Goal: Task Accomplishment & Management: Manage account settings

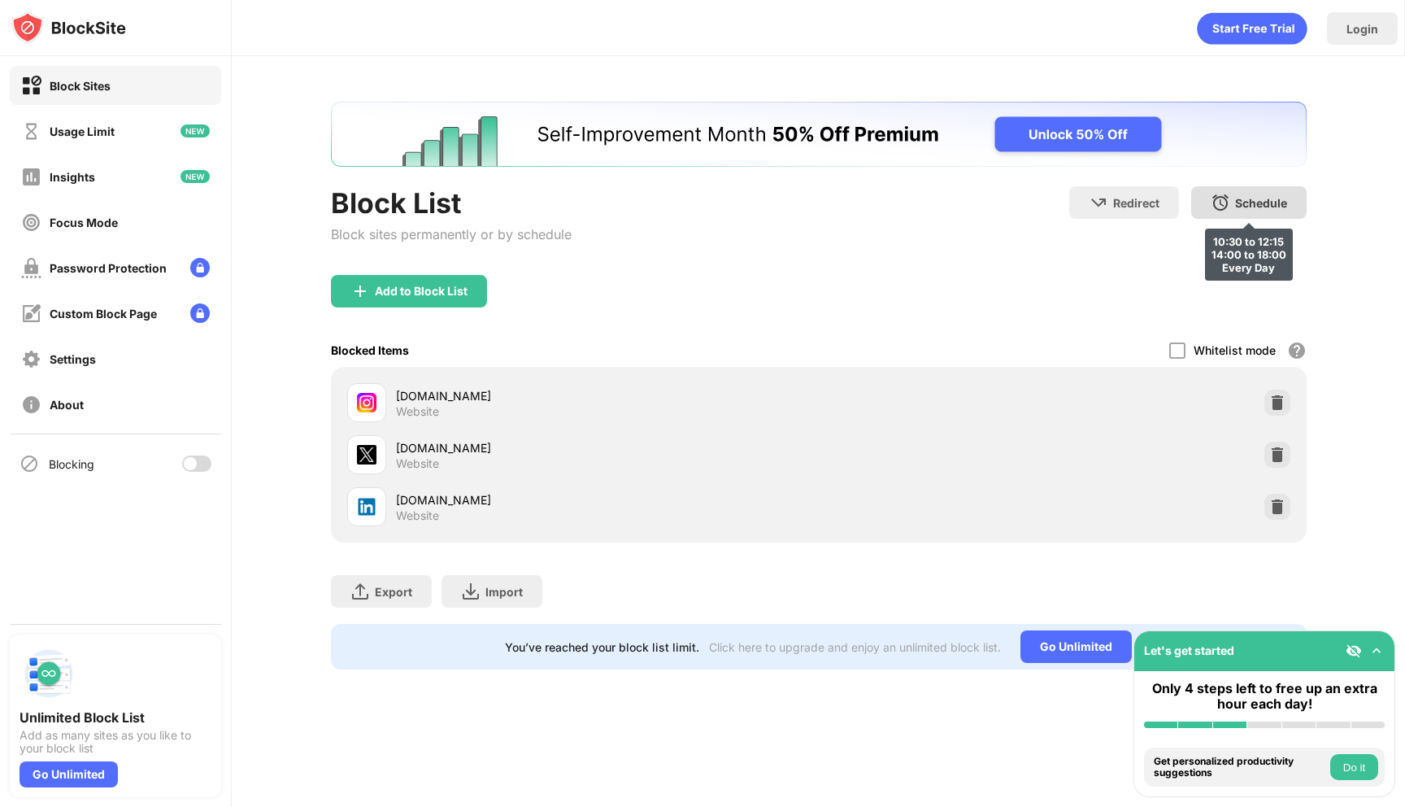
click at [1251, 213] on div "Schedule 10:30 to 12:15 14:00 to 18:00 Every Day" at bounding box center [1248, 202] width 115 height 33
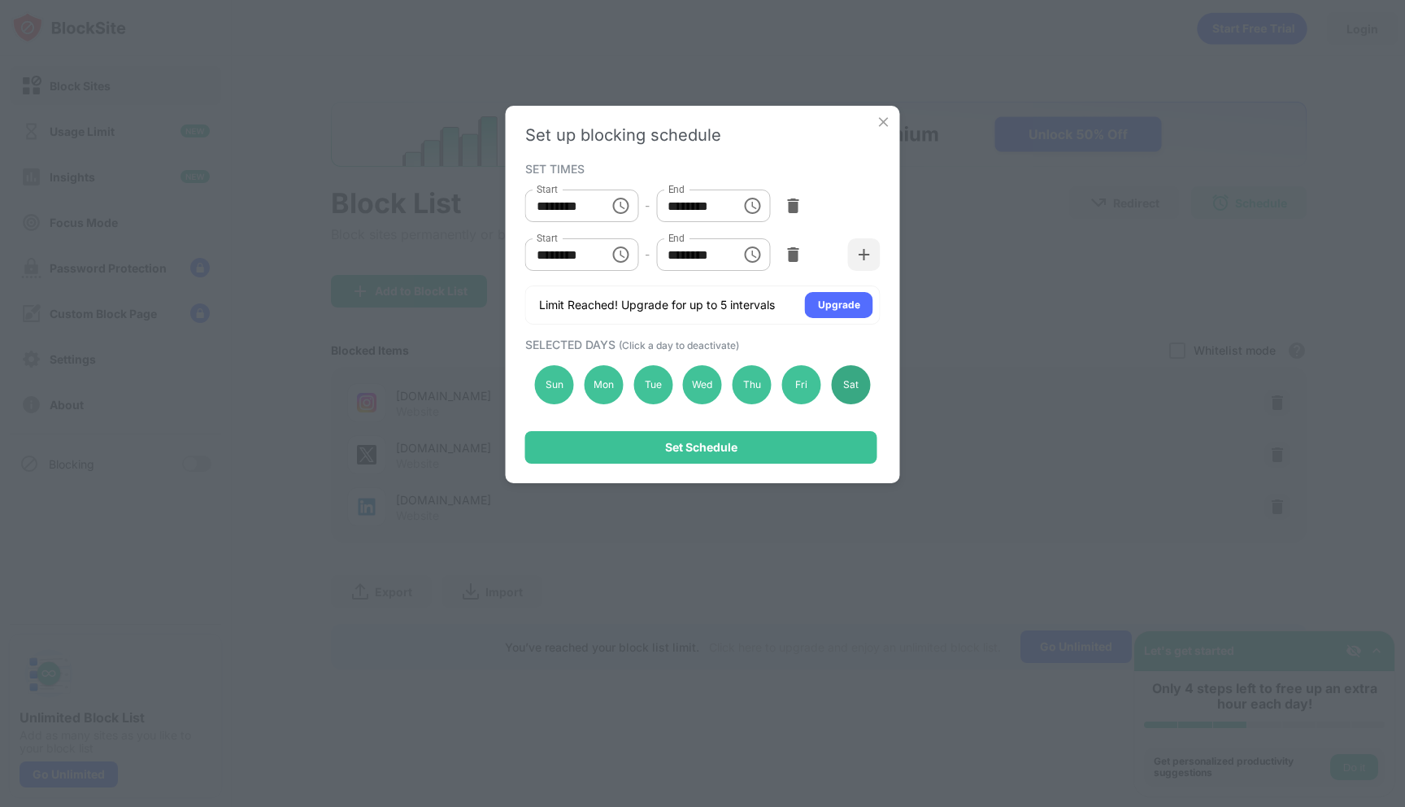
click at [852, 389] on div "Sat" at bounding box center [850, 384] width 39 height 39
click at [564, 385] on div "Sun" at bounding box center [554, 384] width 39 height 39
click at [620, 385] on div "Mon" at bounding box center [603, 384] width 39 height 39
click at [664, 385] on div "Tue" at bounding box center [652, 384] width 39 height 39
click at [693, 385] on div "Wed" at bounding box center [702, 384] width 39 height 39
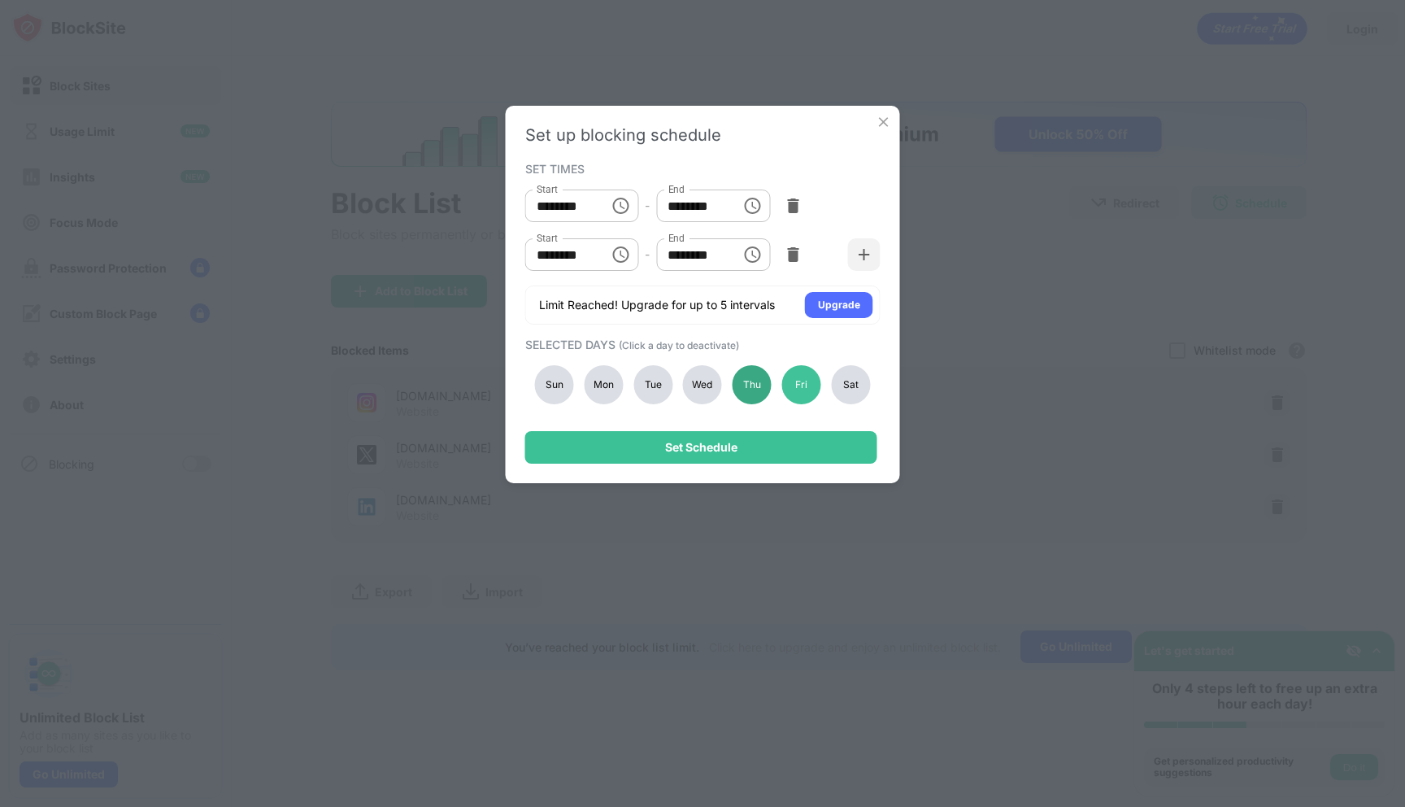
click at [739, 393] on div "Thu" at bounding box center [752, 384] width 39 height 39
click at [800, 386] on div "Fri" at bounding box center [801, 384] width 39 height 39
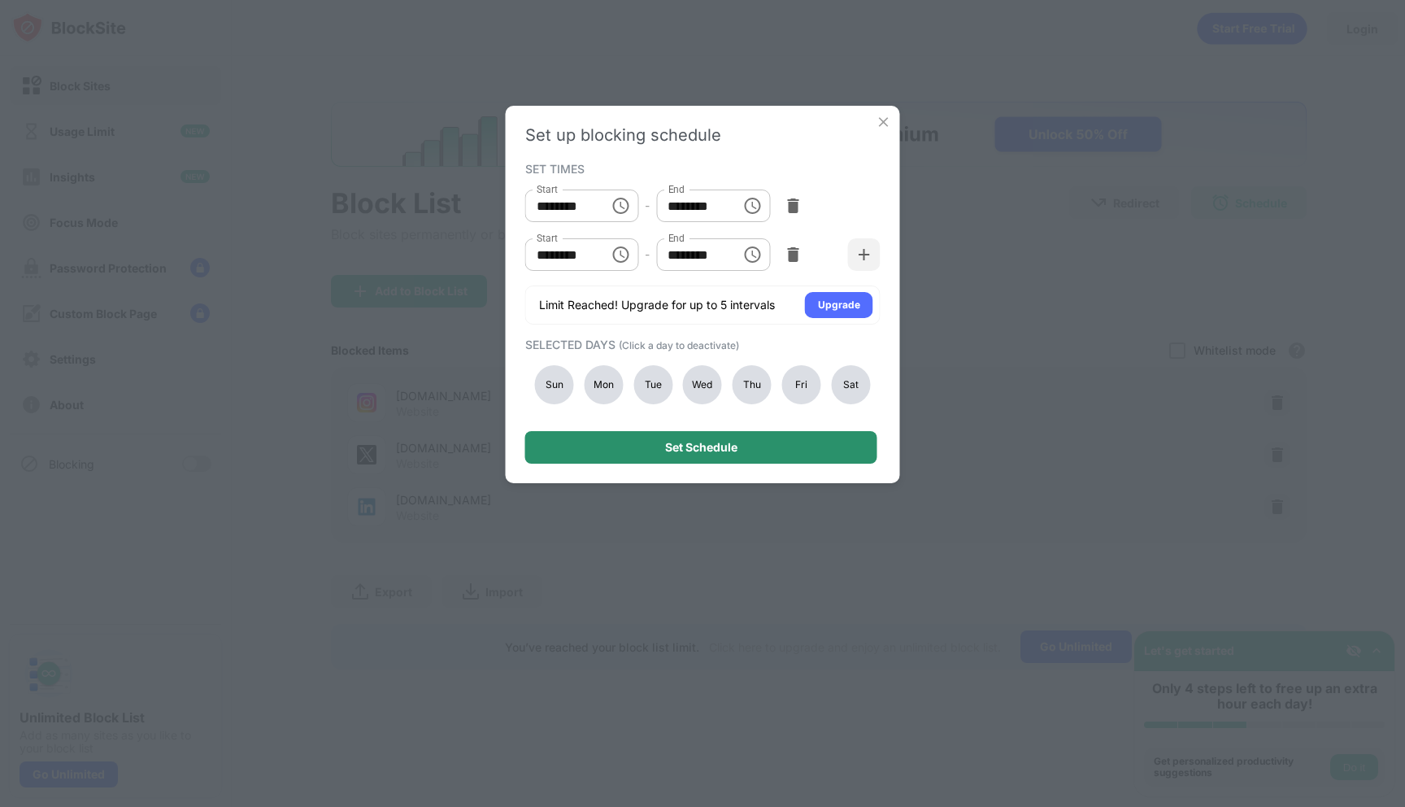
click at [720, 450] on div "Set Schedule" at bounding box center [701, 447] width 72 height 13
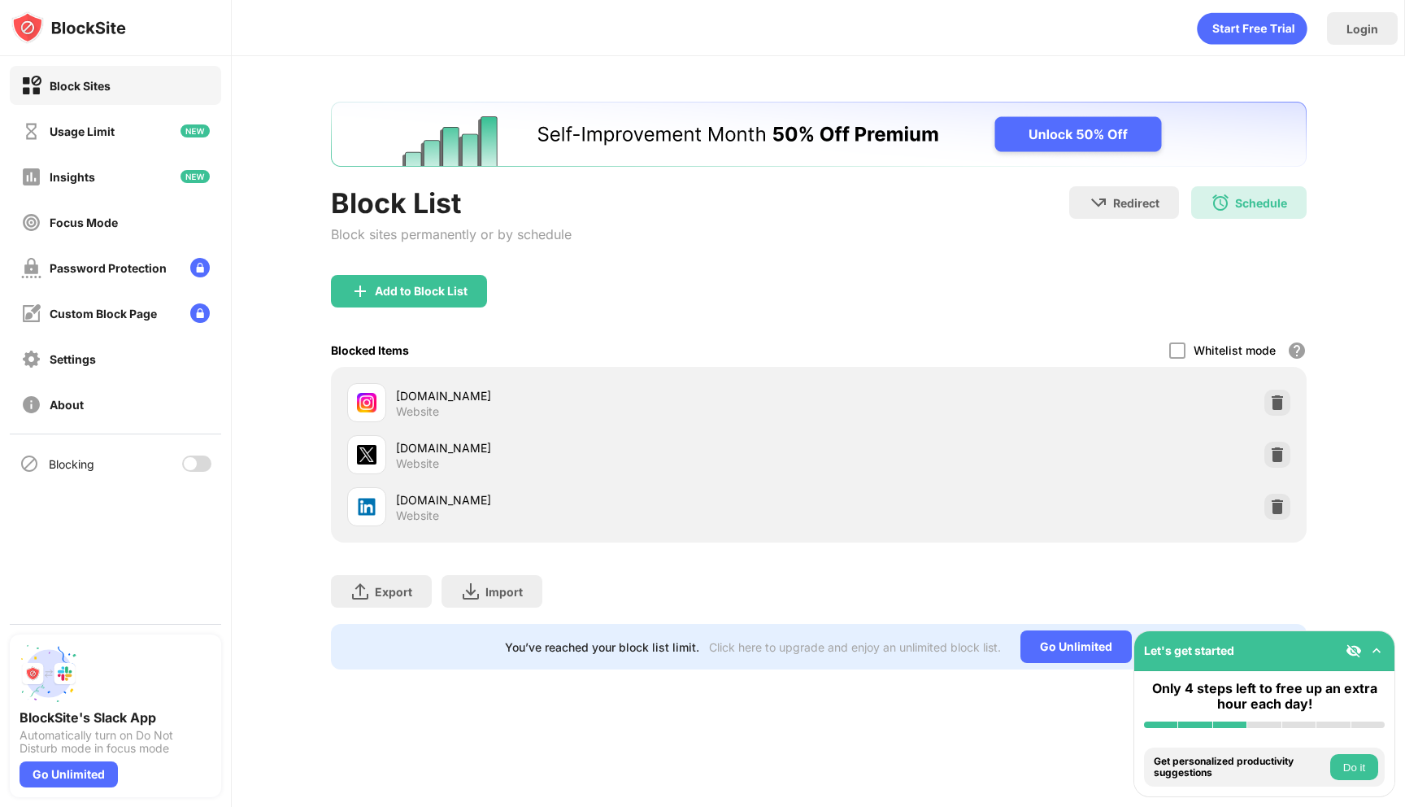
click at [1386, 643] on div "Let's get started" at bounding box center [1264, 651] width 260 height 40
click at [1276, 502] on img at bounding box center [1277, 506] width 16 height 16
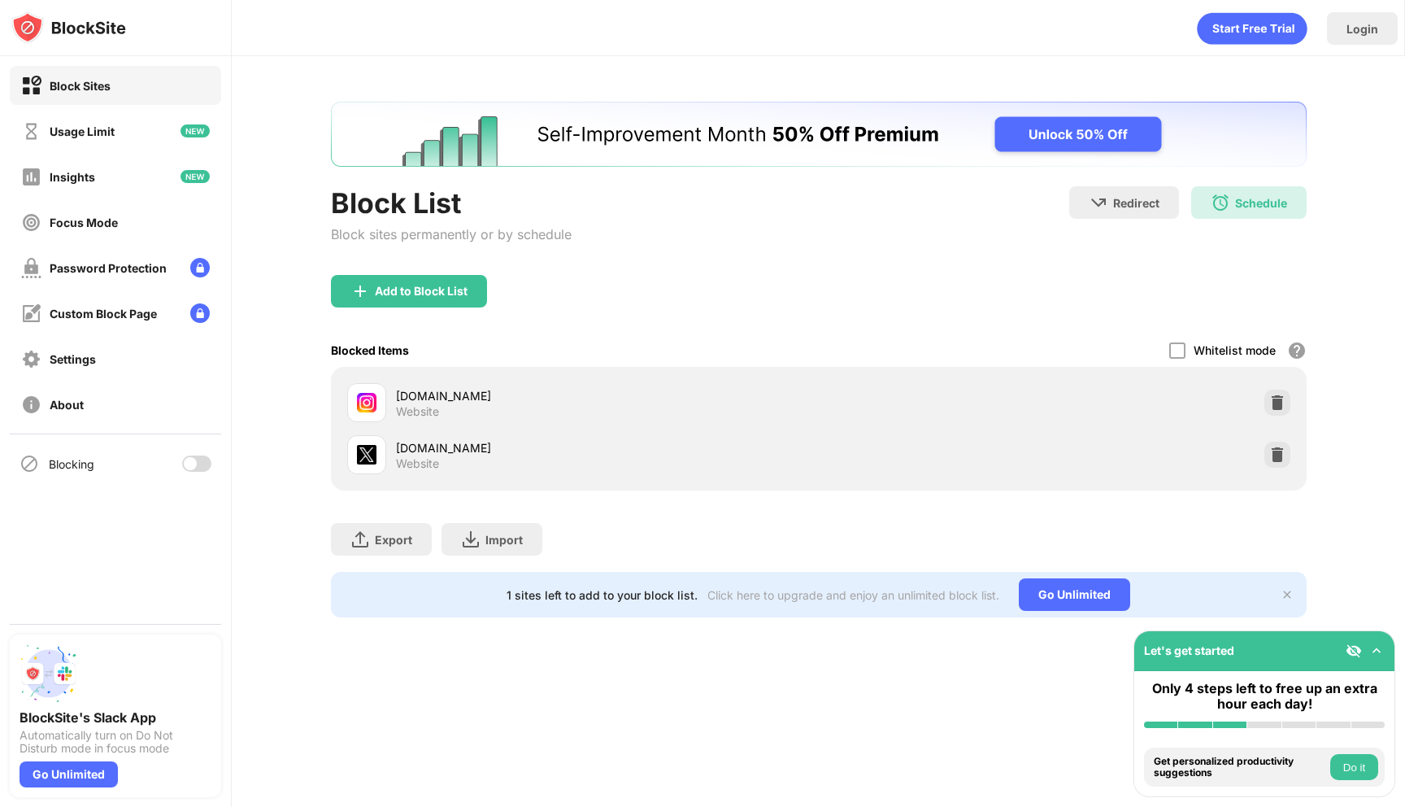
click at [1371, 640] on div "Let's get started" at bounding box center [1264, 651] width 260 height 40
click at [94, 129] on div "Usage Limit" at bounding box center [82, 131] width 65 height 14
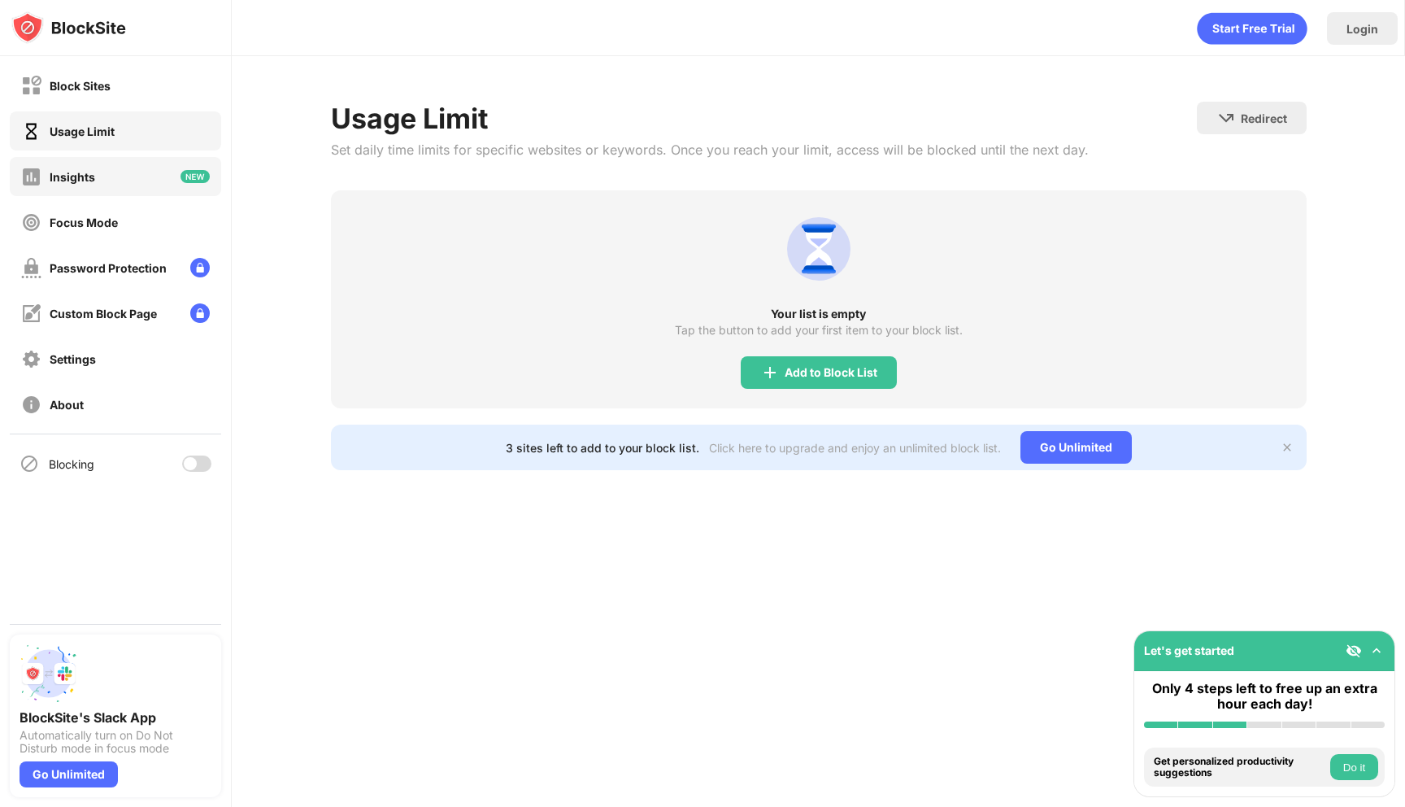
click at [78, 180] on div "Insights" at bounding box center [73, 177] width 46 height 14
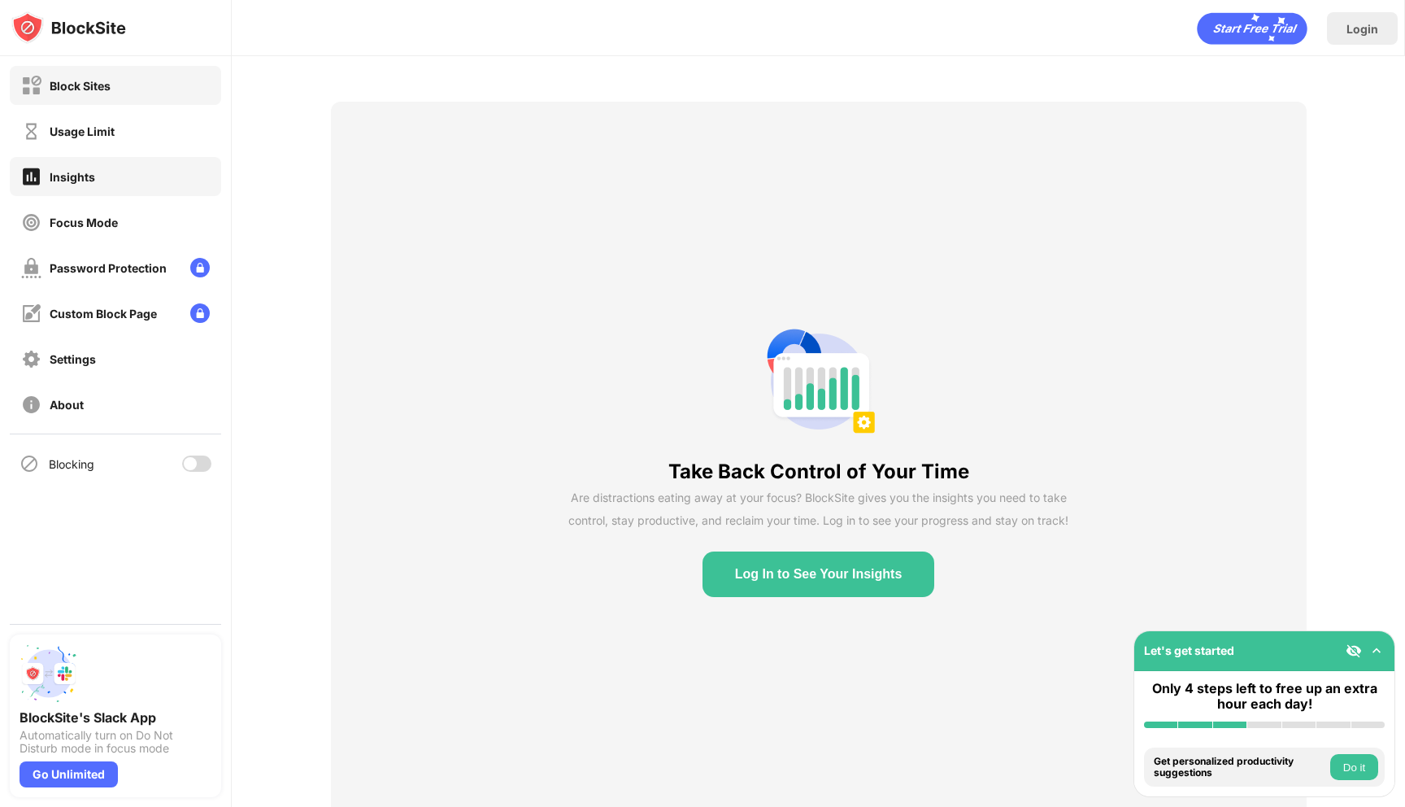
click at [90, 93] on div "Block Sites" at bounding box center [65, 86] width 89 height 20
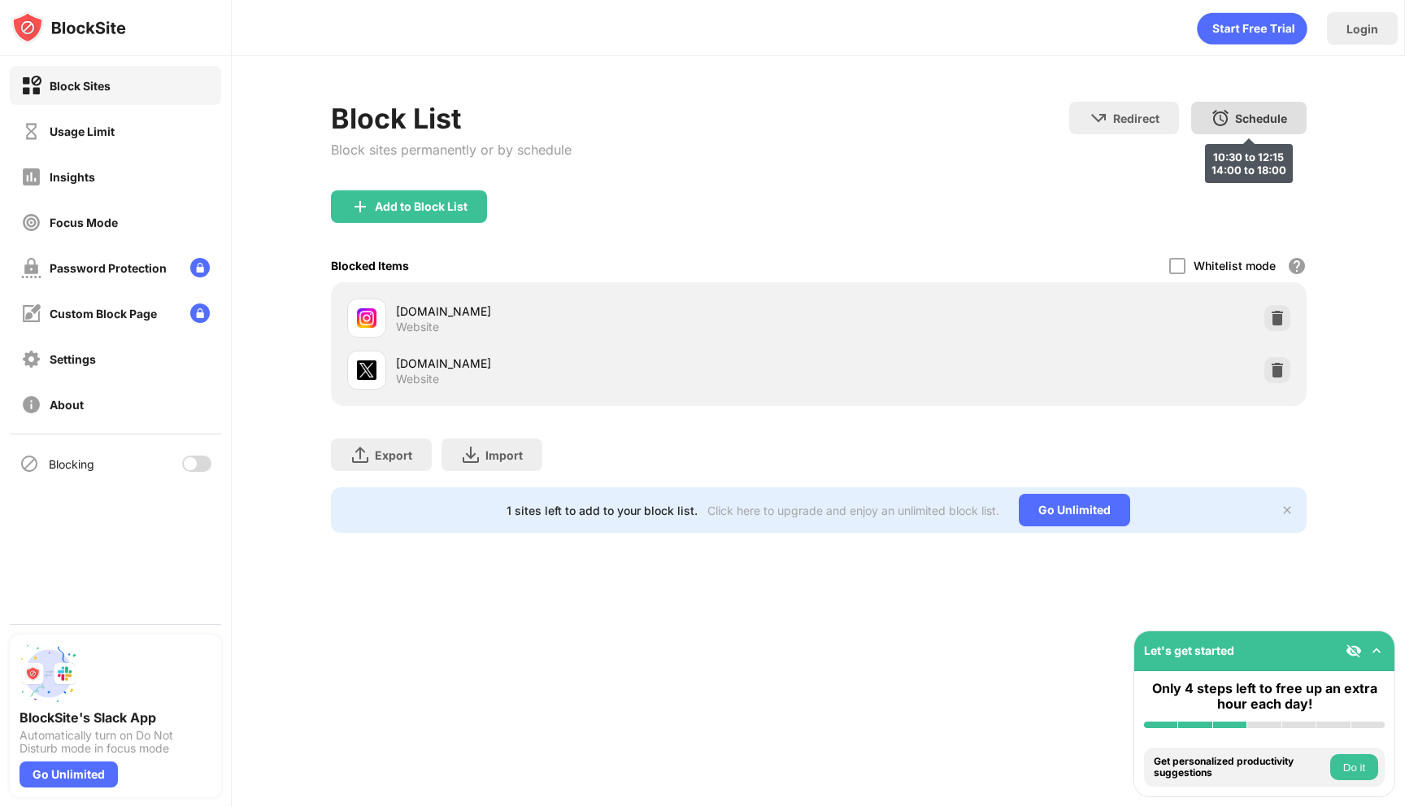
click at [1272, 119] on div "Schedule" at bounding box center [1261, 118] width 52 height 14
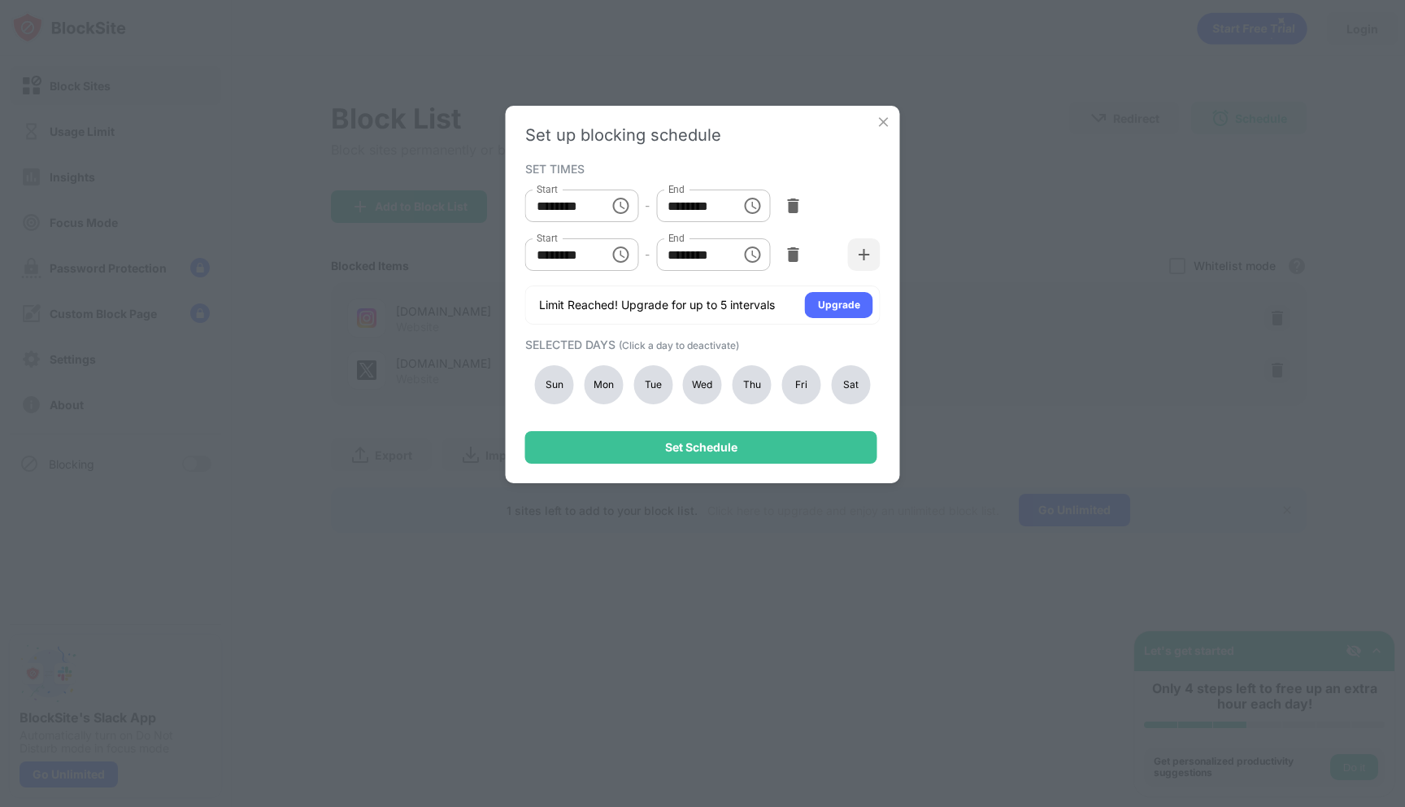
click at [554, 264] on input "********" at bounding box center [561, 254] width 73 height 33
click at [614, 259] on icon "Choose time, selected time is 2:00 PM" at bounding box center [620, 254] width 16 height 16
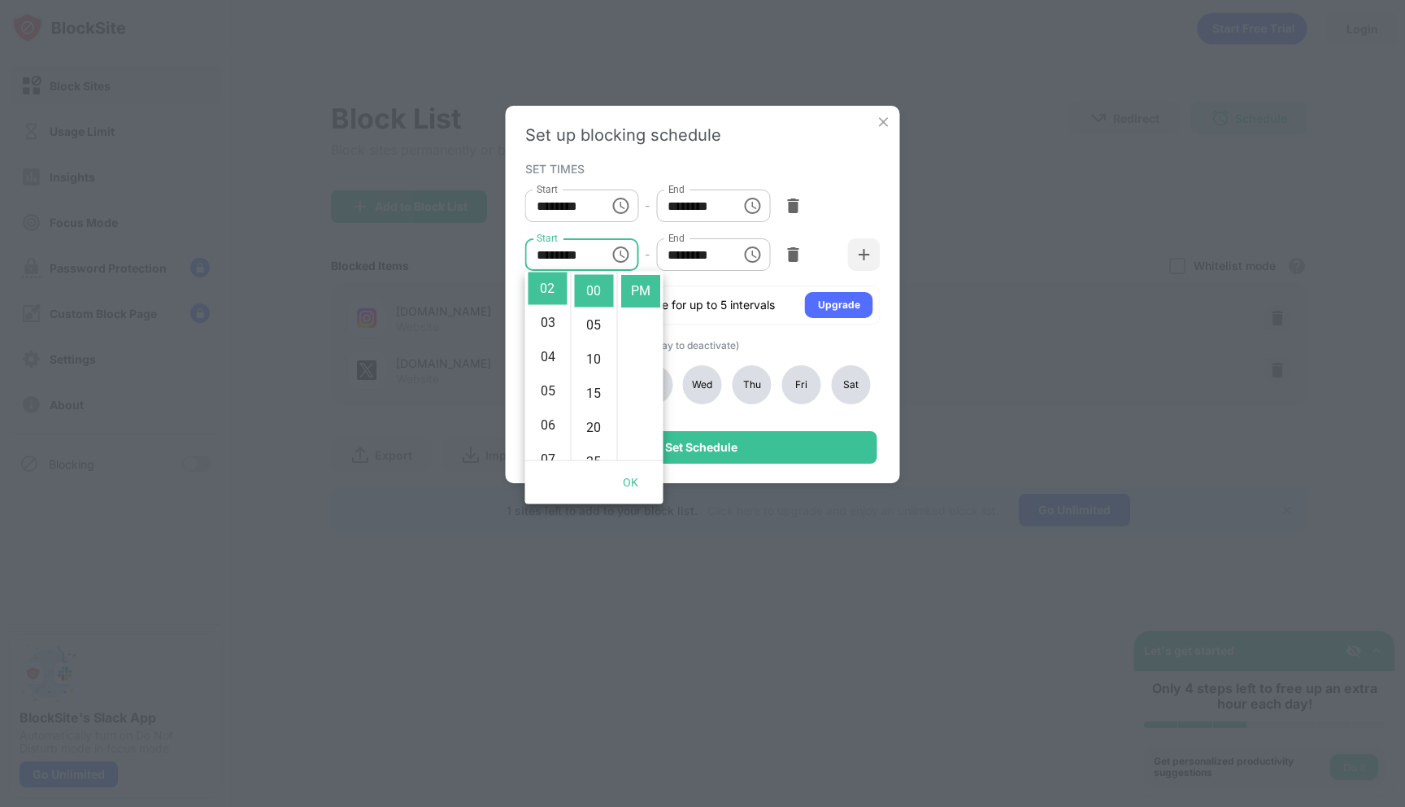
scroll to position [65, 0]
click at [851, 185] on div "Start ******** Start - End ******** End" at bounding box center [702, 205] width 355 height 49
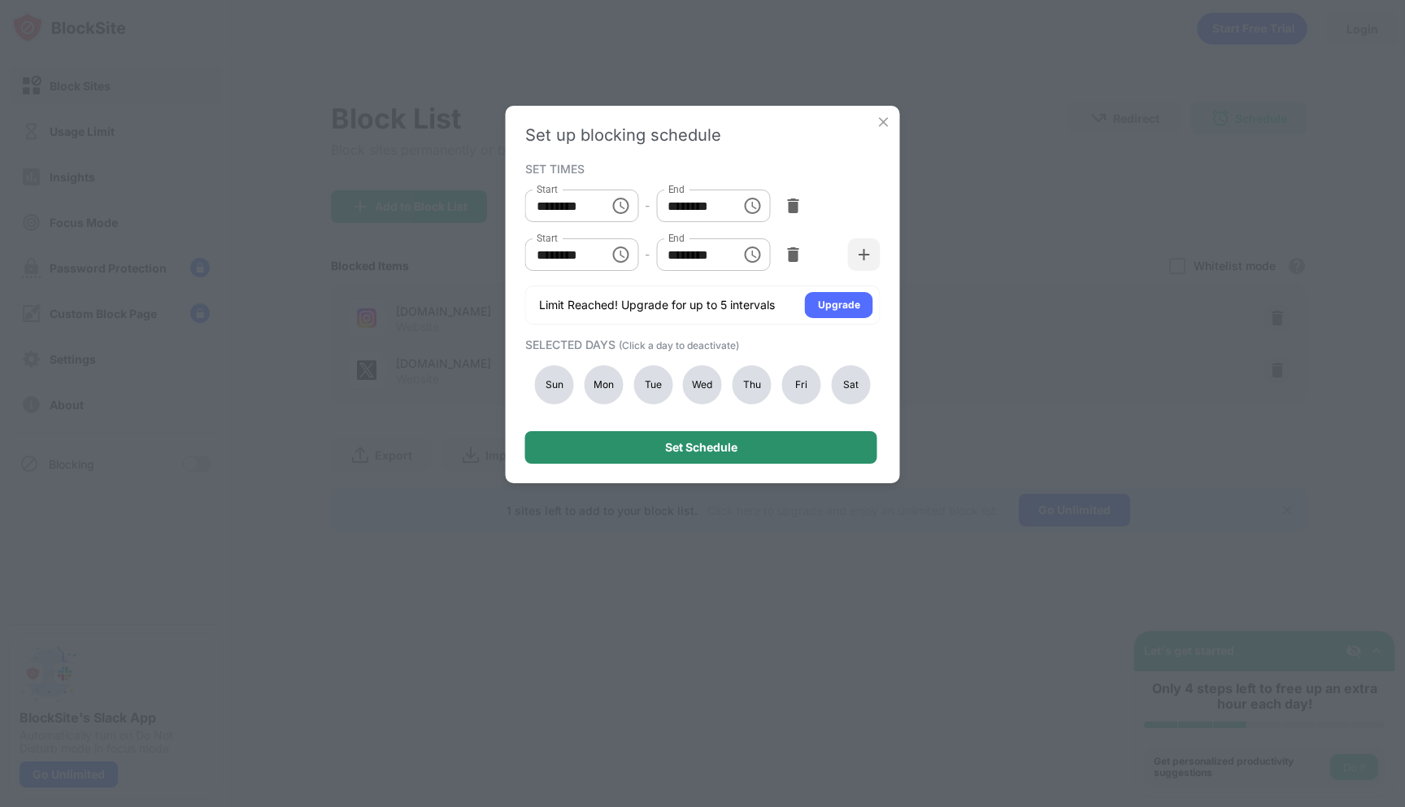
click at [706, 449] on div "Set Schedule" at bounding box center [701, 447] width 72 height 13
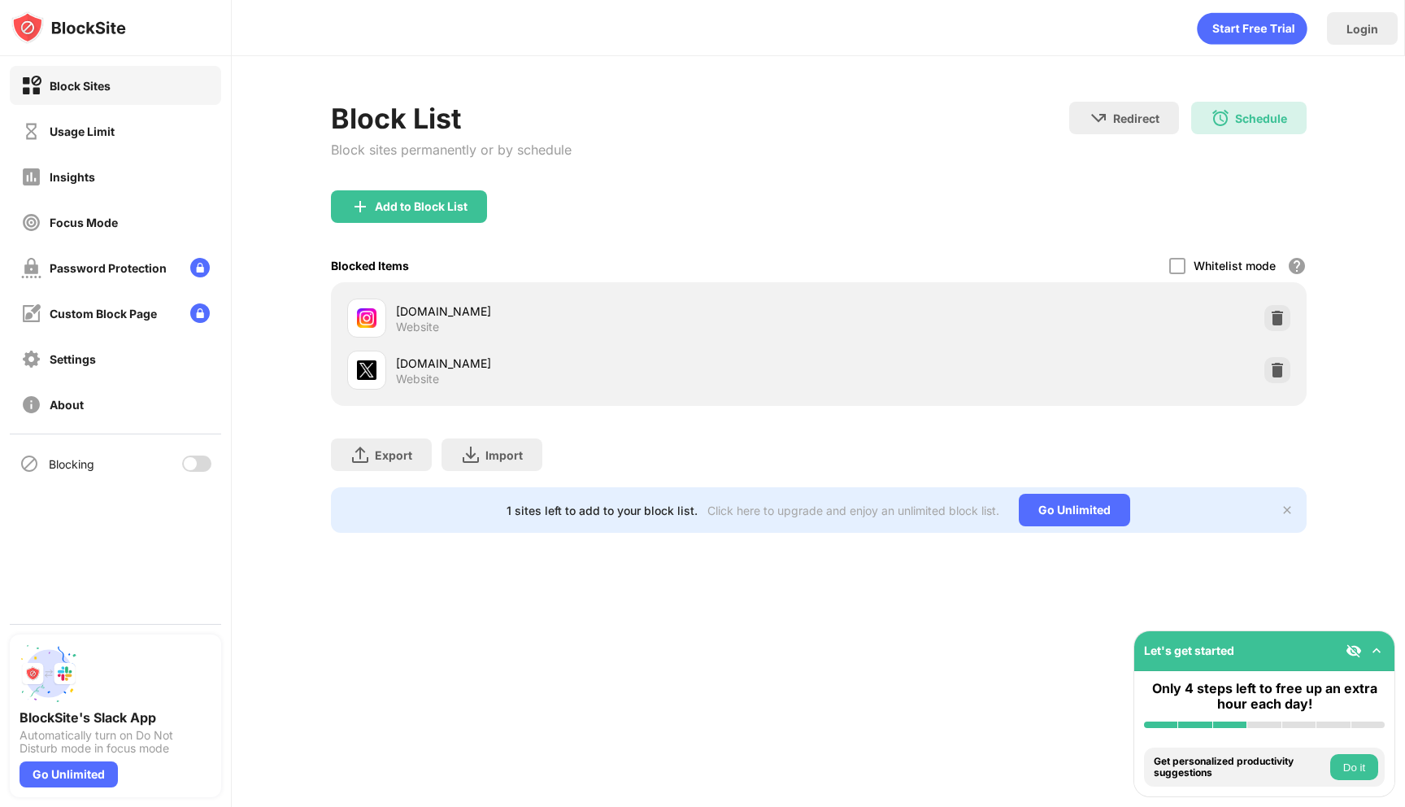
click at [370, 373] on img at bounding box center [367, 370] width 20 height 20
click at [1177, 270] on div at bounding box center [1177, 266] width 16 height 16
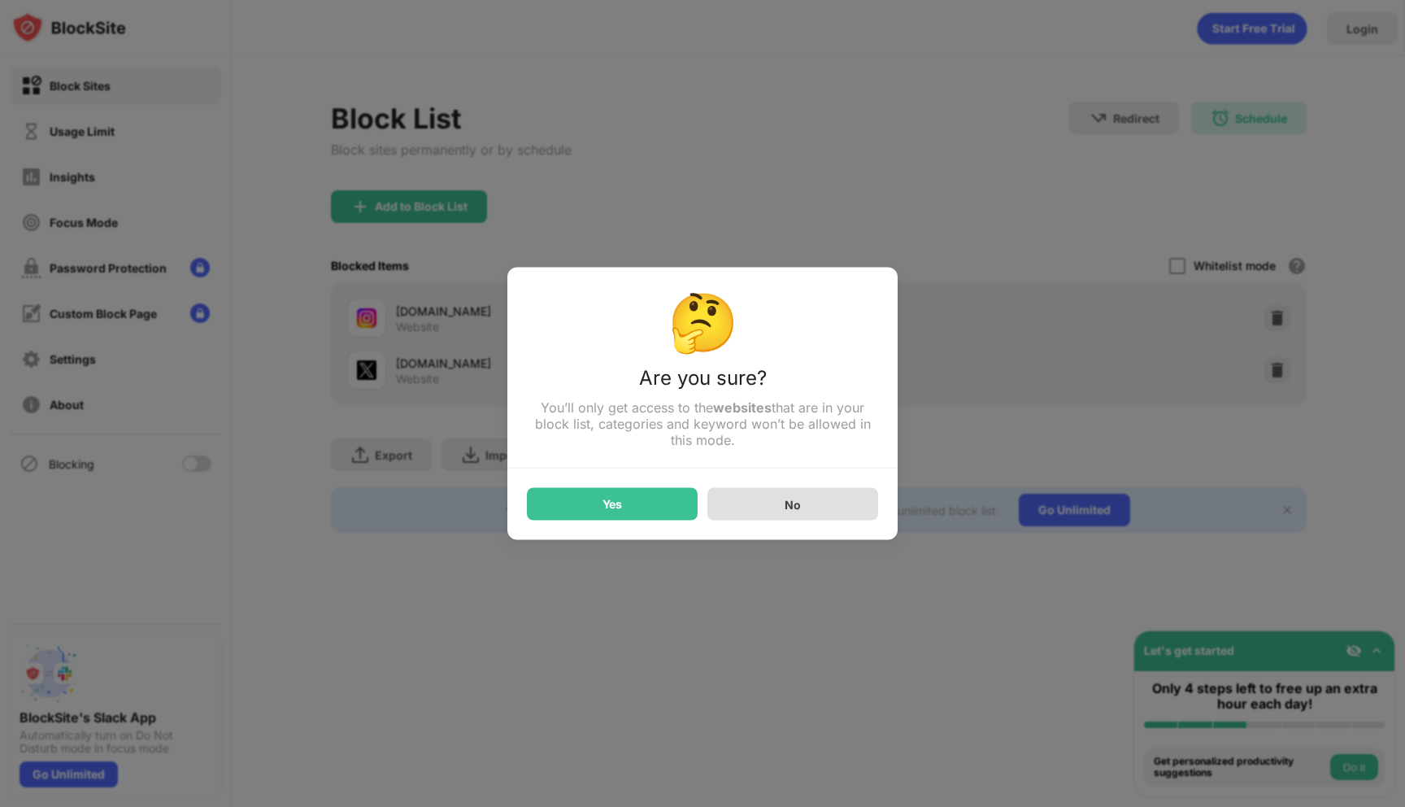
click at [798, 511] on div "No" at bounding box center [793, 504] width 16 height 14
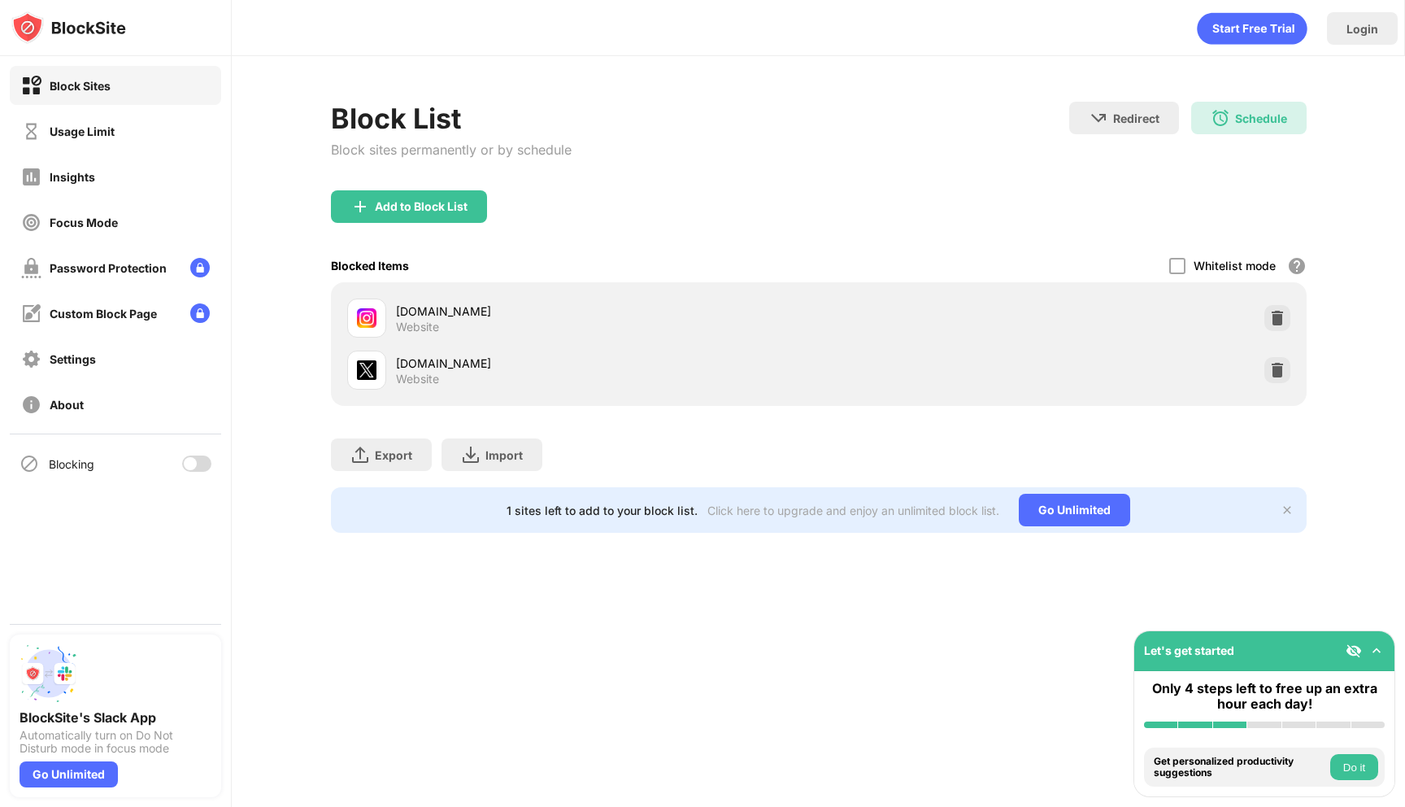
click at [187, 465] on div at bounding box center [190, 463] width 13 height 13
